Goal: Task Accomplishment & Management: Manage account settings

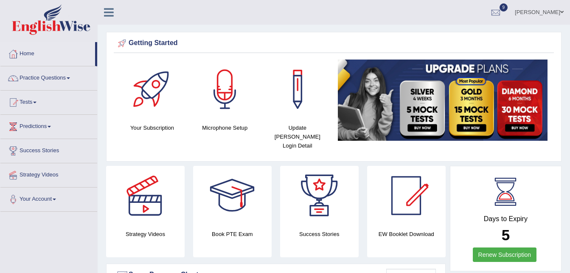
click at [562, 12] on span at bounding box center [562, 12] width 3 height 6
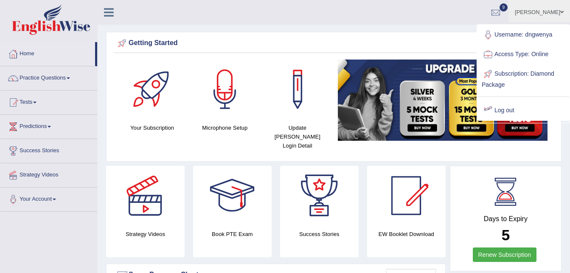
click at [503, 110] on link "Log out" at bounding box center [524, 111] width 92 height 20
